Goal: Task Accomplishment & Management: Complete application form

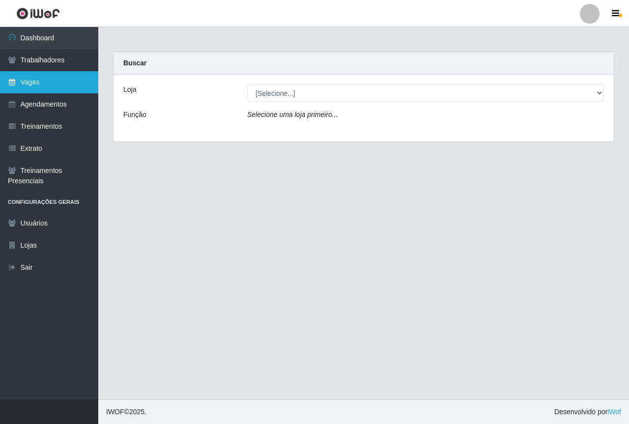
click at [23, 87] on link "Vagas" at bounding box center [49, 82] width 98 height 22
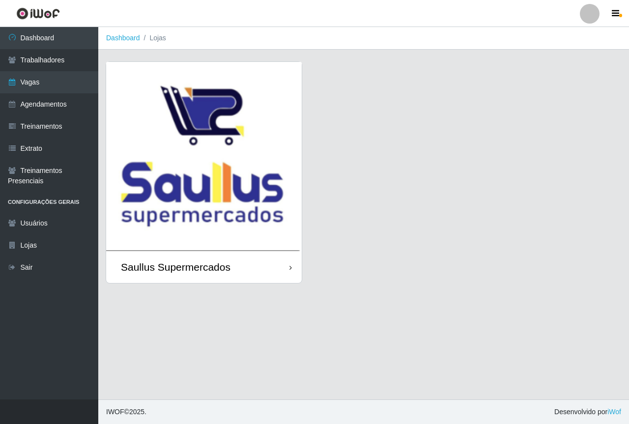
click at [223, 120] on img at bounding box center [204, 156] width 196 height 189
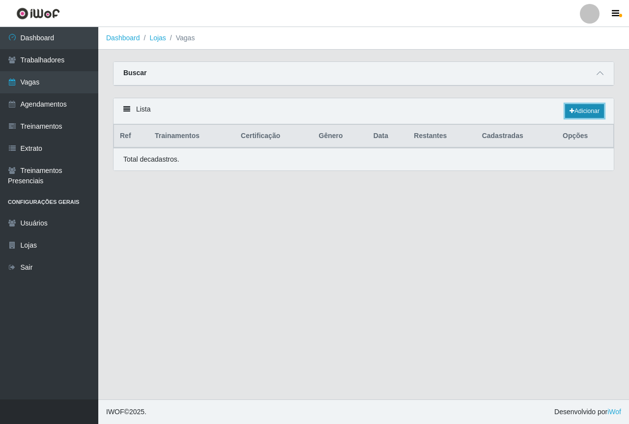
click at [582, 109] on link "Adicionar" at bounding box center [584, 111] width 39 height 14
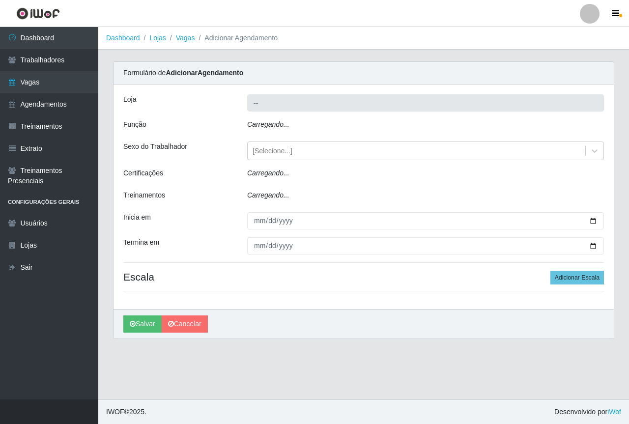
type input "Saullus Supermercados"
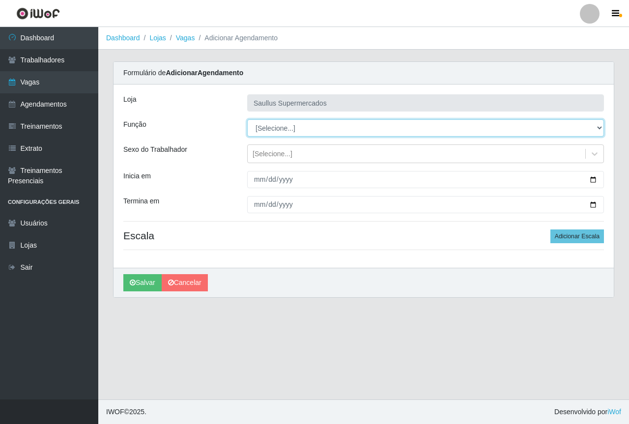
click at [282, 129] on select "[Selecione...] ASG ASG + ASG ++ Balconista de Açougue Balconista de Açougue + B…" at bounding box center [425, 127] width 357 height 17
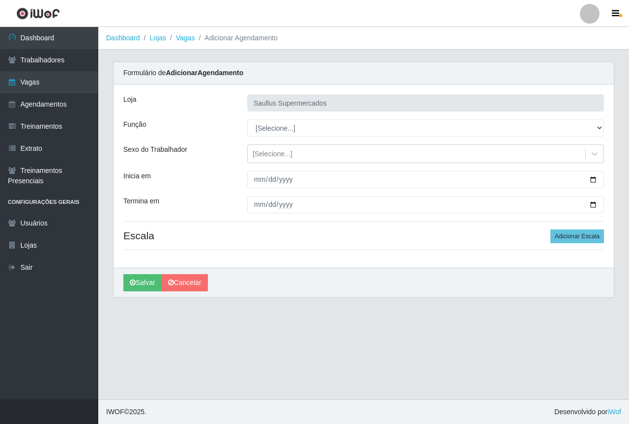
click at [220, 181] on div "Inicia em" at bounding box center [178, 179] width 124 height 17
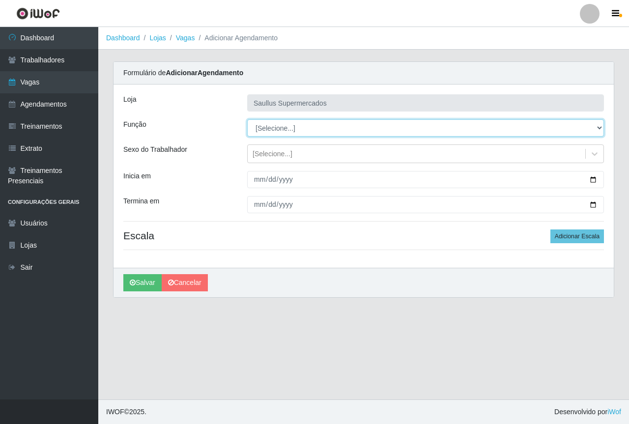
click at [280, 132] on select "[Selecione...] ASG ASG + ASG ++ Balconista de Açougue Balconista de Açougue + B…" at bounding box center [425, 127] width 357 height 17
select select "115"
click at [247, 119] on select "[Selecione...] ASG ASG + ASG ++ Balconista de Açougue Balconista de Açougue + B…" at bounding box center [425, 127] width 357 height 17
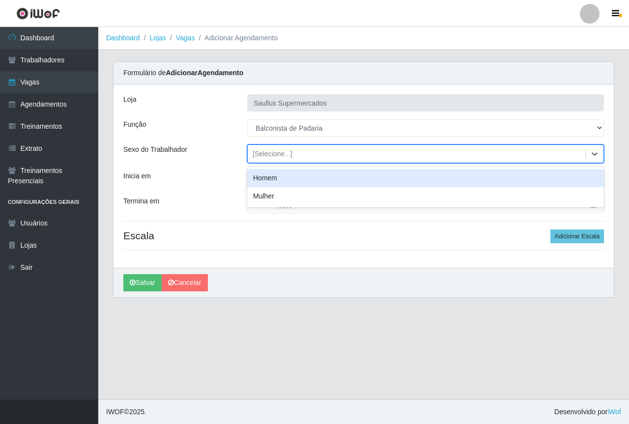
click at [269, 154] on div "[Selecione...]" at bounding box center [272, 154] width 40 height 10
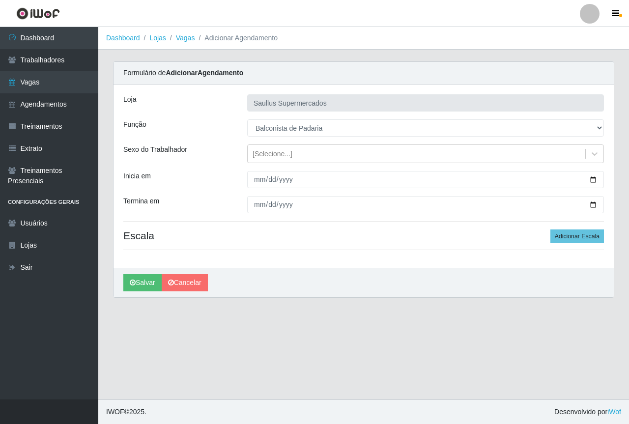
click at [239, 181] on div "Inicia em" at bounding box center [178, 179] width 124 height 17
click at [257, 158] on div "[Selecione...]" at bounding box center [272, 154] width 40 height 10
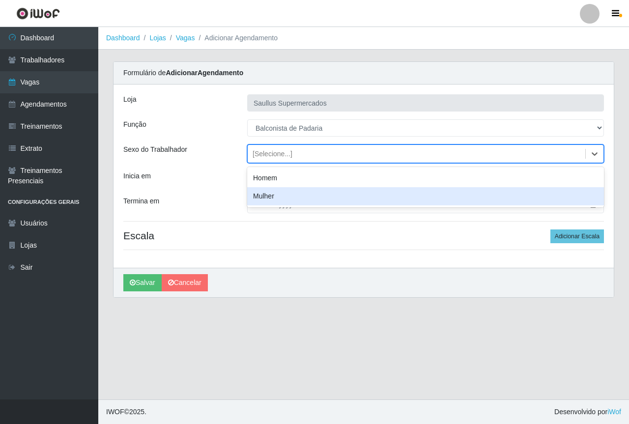
drag, startPoint x: 268, startPoint y: 195, endPoint x: 262, endPoint y: 193, distance: 5.9
click at [268, 195] on div "Mulher" at bounding box center [425, 196] width 357 height 18
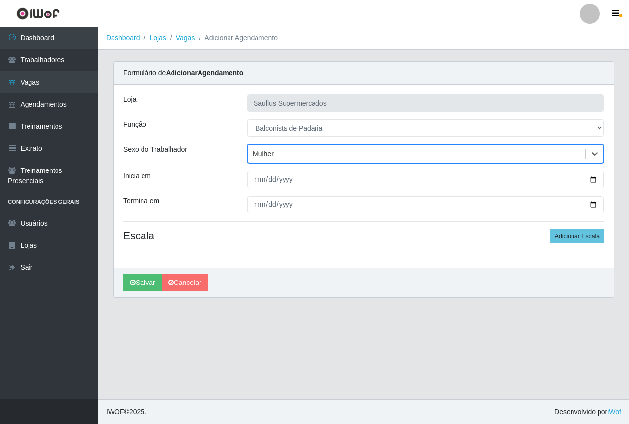
click at [237, 182] on div "Inicia em" at bounding box center [178, 179] width 124 height 17
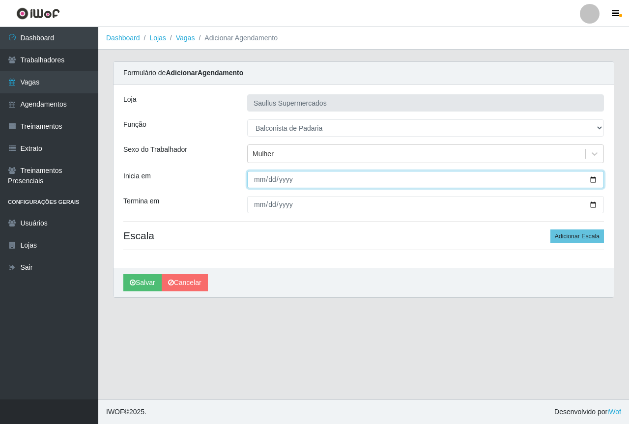
click at [257, 179] on input "Inicia em" at bounding box center [425, 179] width 357 height 17
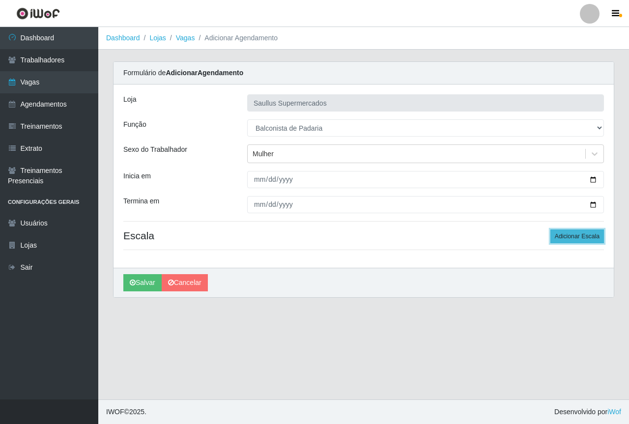
click at [560, 232] on button "Adicionar Escala" at bounding box center [577, 236] width 54 height 14
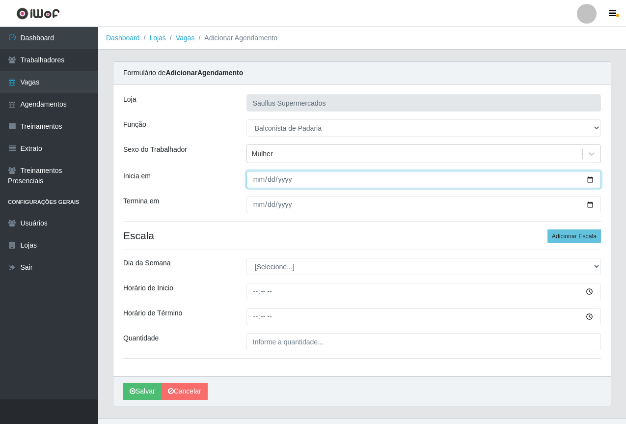
click at [261, 179] on input "Inicia em" at bounding box center [424, 179] width 355 height 17
click at [267, 178] on input "Inicia em" at bounding box center [424, 179] width 355 height 17
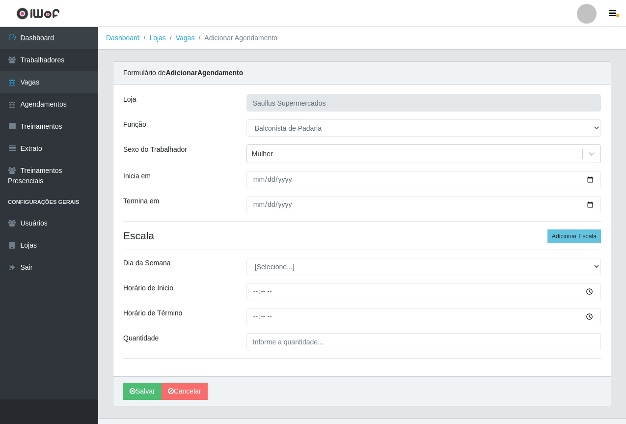
click at [528, 71] on div "Formulário de Adicionar Agendamento" at bounding box center [362, 73] width 498 height 23
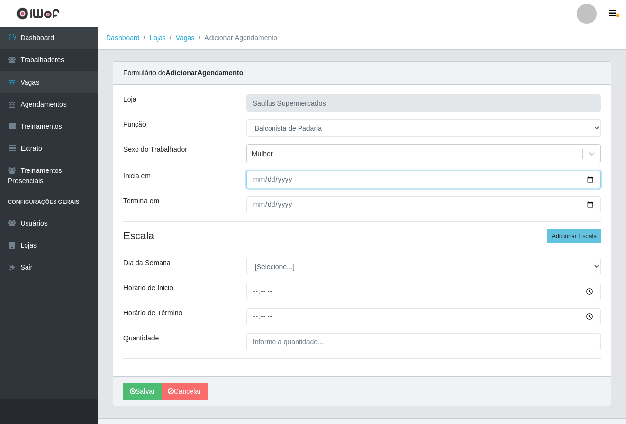
click at [254, 181] on input "Inicia em" at bounding box center [424, 179] width 355 height 17
type input "[DATE]"
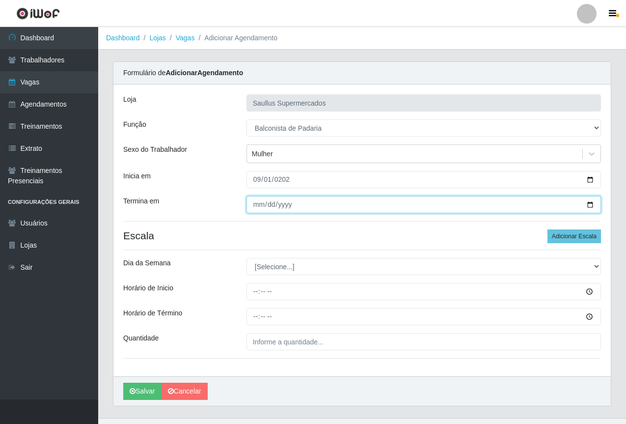
click at [253, 208] on input "Termina em" at bounding box center [424, 204] width 355 height 17
type input "[DATE]"
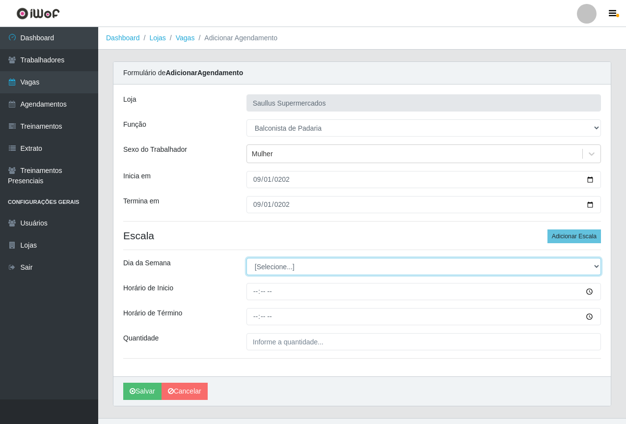
click at [296, 267] on select "[Selecione...] Segunda Terça Quarta Quinta Sexta Sábado Domingo" at bounding box center [424, 266] width 355 height 17
select select "2"
click at [247, 258] on select "[Selecione...] Segunda Terça Quarta Quinta Sexta Sábado Domingo" at bounding box center [424, 266] width 355 height 17
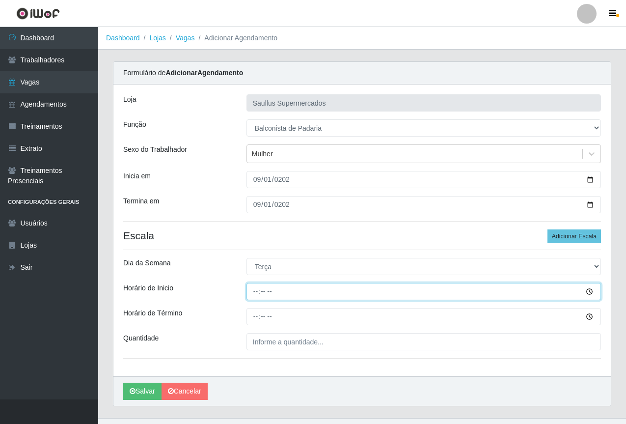
click at [257, 297] on input "Horário de Inicio" at bounding box center [424, 291] width 355 height 17
type input "07:00"
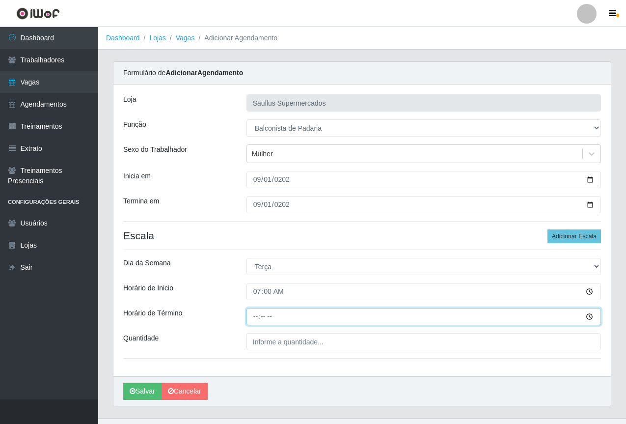
click at [260, 318] on input "Horário de Término" at bounding box center [424, 316] width 355 height 17
type input "13:00"
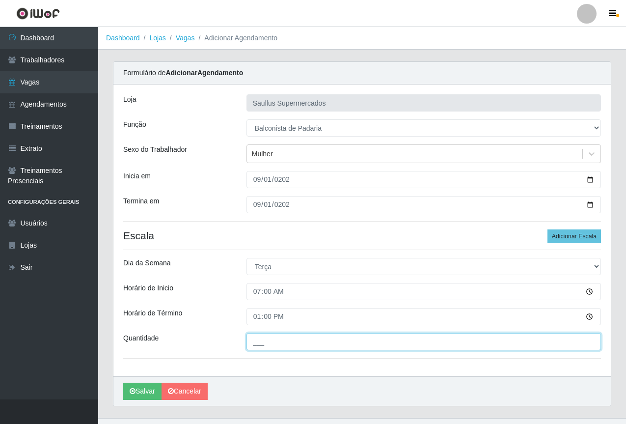
drag, startPoint x: 269, startPoint y: 338, endPoint x: 283, endPoint y: 352, distance: 19.1
click at [269, 339] on input "___" at bounding box center [424, 341] width 355 height 17
type input "1__"
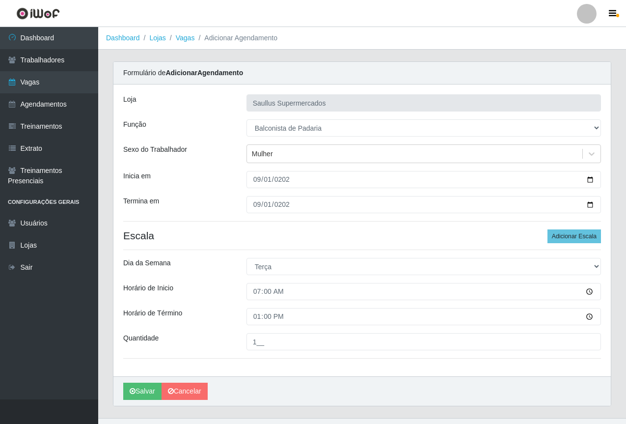
click at [310, 369] on div "[PERSON_NAME] Supermercados Função [Selecione...] ASG ASG + ASG ++ Balconista d…" at bounding box center [362, 230] width 498 height 292
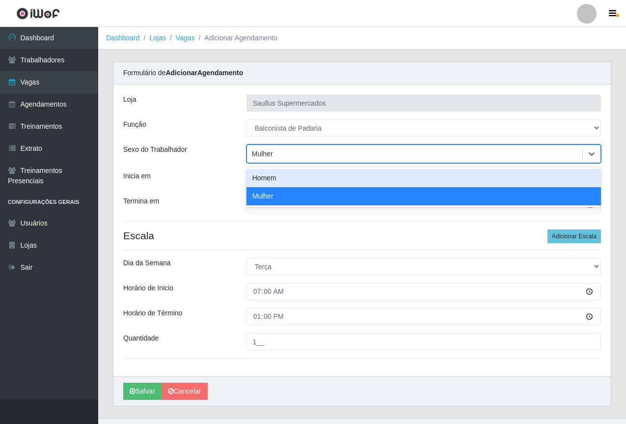
click at [288, 147] on div "Mulher" at bounding box center [415, 154] width 336 height 16
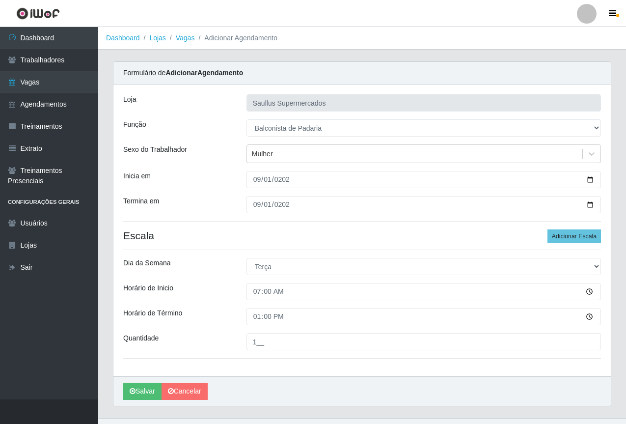
click at [227, 179] on div "Inicia em" at bounding box center [177, 179] width 123 height 17
click at [593, 153] on icon at bounding box center [592, 153] width 6 height 3
click at [214, 169] on div "[PERSON_NAME] Supermercados Função [Selecione...] ASG ASG + ASG ++ Balconista d…" at bounding box center [362, 230] width 498 height 292
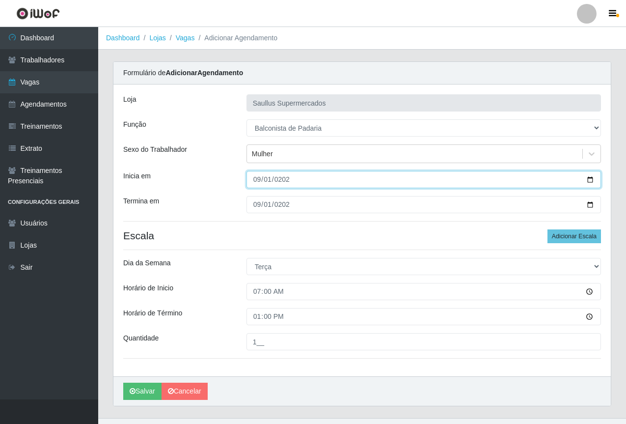
click at [262, 180] on input "[DATE]" at bounding box center [424, 179] width 355 height 17
type input "[DATE]"
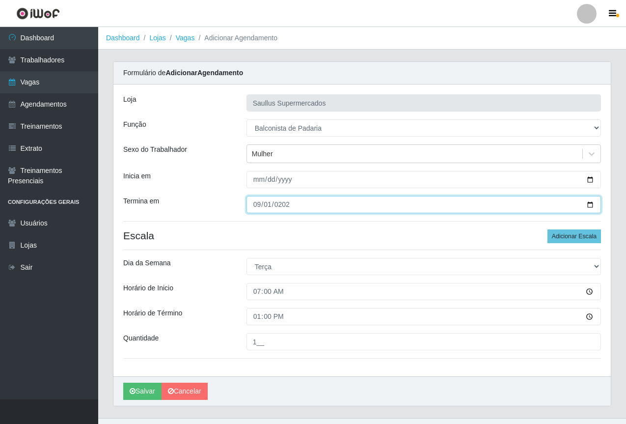
click at [259, 207] on input "[DATE]" at bounding box center [424, 204] width 355 height 17
type input "[DATE]"
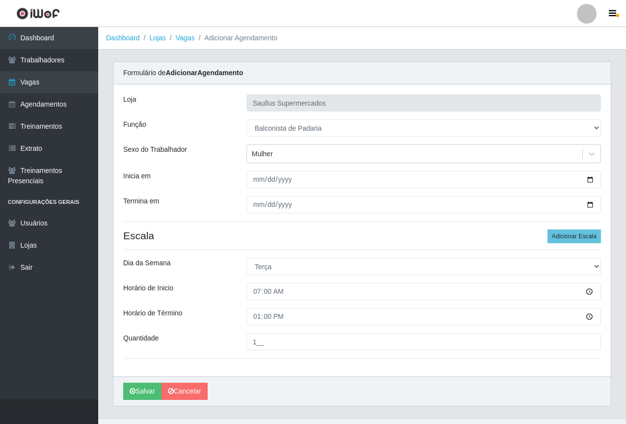
drag, startPoint x: 304, startPoint y: 238, endPoint x: 303, endPoint y: 220, distance: 18.2
click at [304, 237] on h4 "Escala Adicionar Escala" at bounding box center [362, 235] width 478 height 12
click at [141, 386] on button "Salvar" at bounding box center [142, 391] width 38 height 17
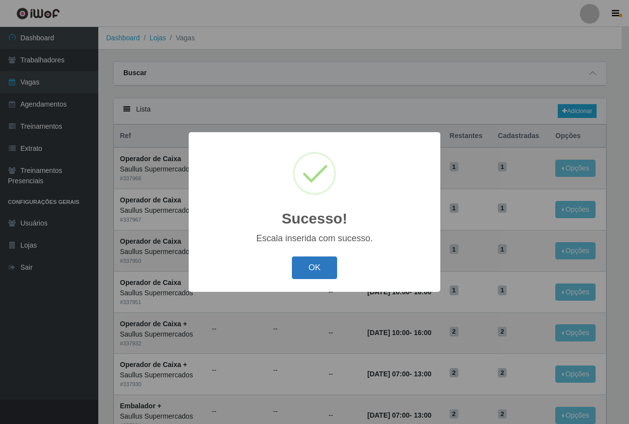
click at [308, 267] on button "OK" at bounding box center [315, 267] width 46 height 23
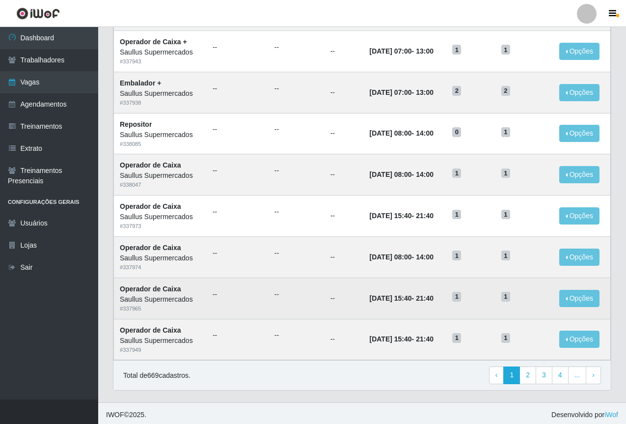
scroll to position [409, 0]
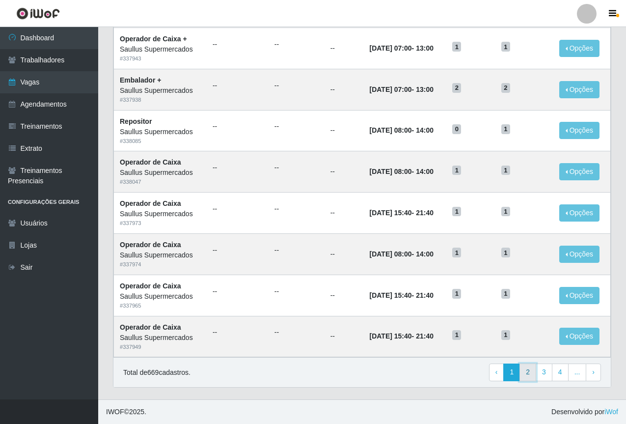
click at [530, 374] on link "2" at bounding box center [528, 373] width 17 height 18
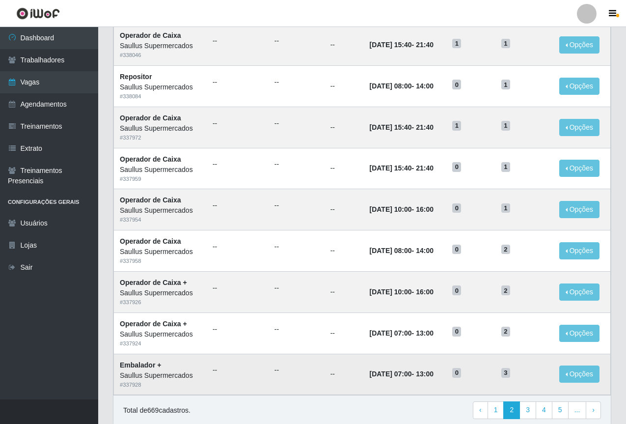
scroll to position [409, 0]
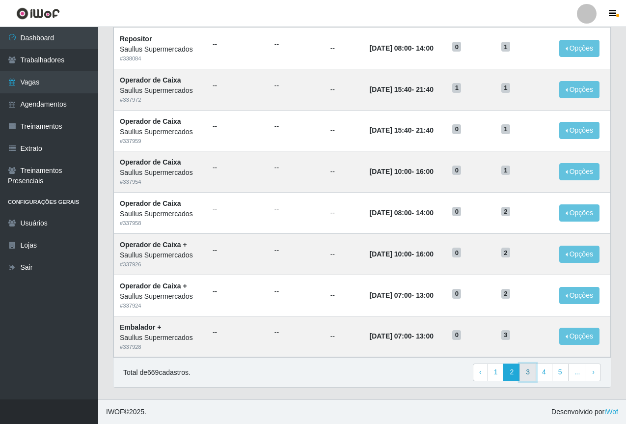
click at [534, 369] on link "3" at bounding box center [528, 373] width 17 height 18
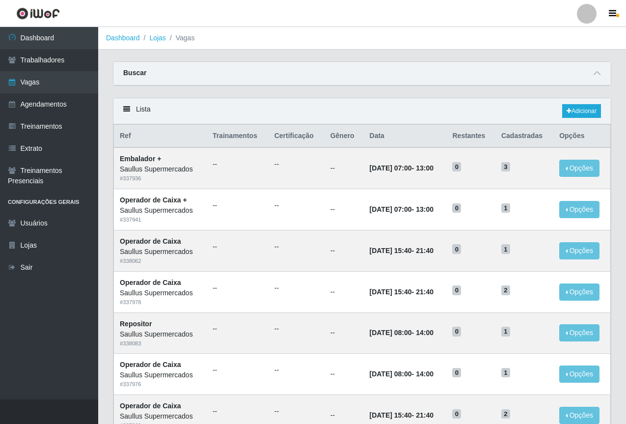
scroll to position [409, 0]
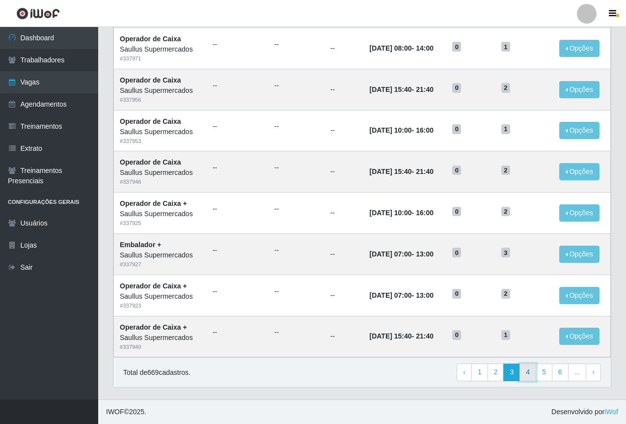
click at [523, 375] on link "4" at bounding box center [528, 373] width 17 height 18
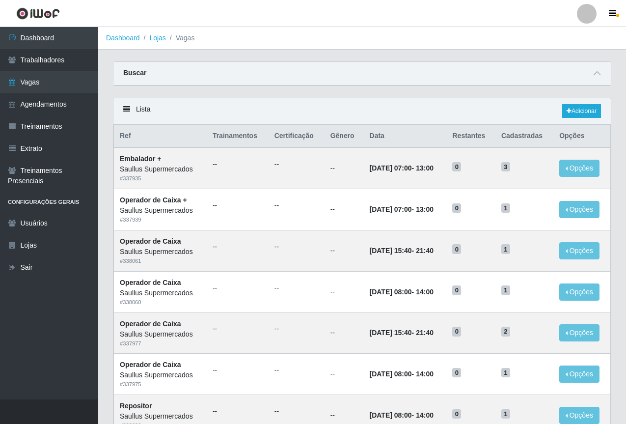
click at [333, 84] on div "Buscar" at bounding box center [362, 74] width 498 height 24
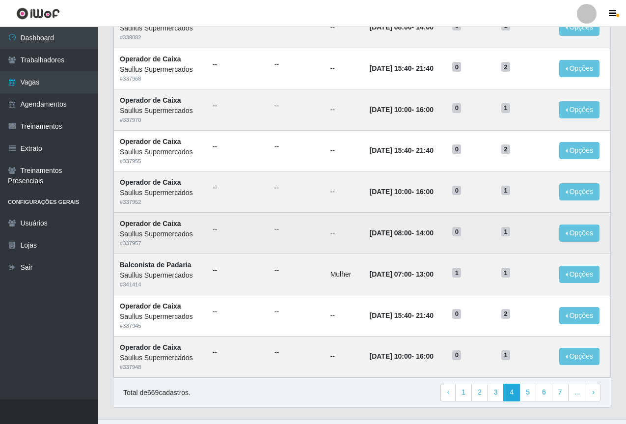
scroll to position [409, 0]
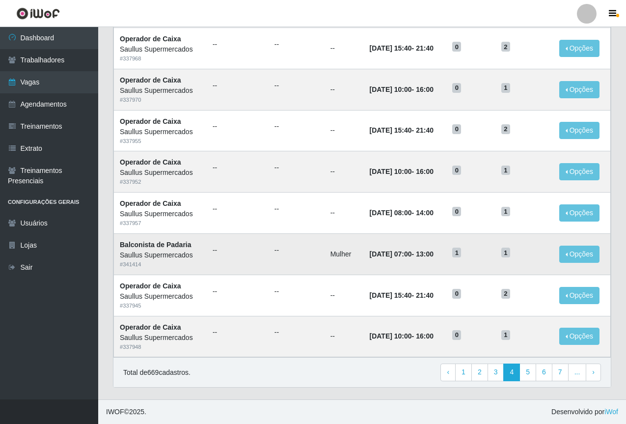
click at [536, 257] on h5 "1" at bounding box center [525, 252] width 46 height 10
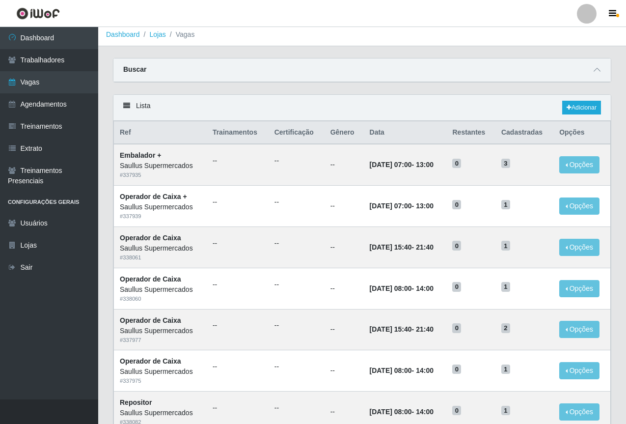
scroll to position [0, 0]
